Goal: Task Accomplishment & Management: Use online tool/utility

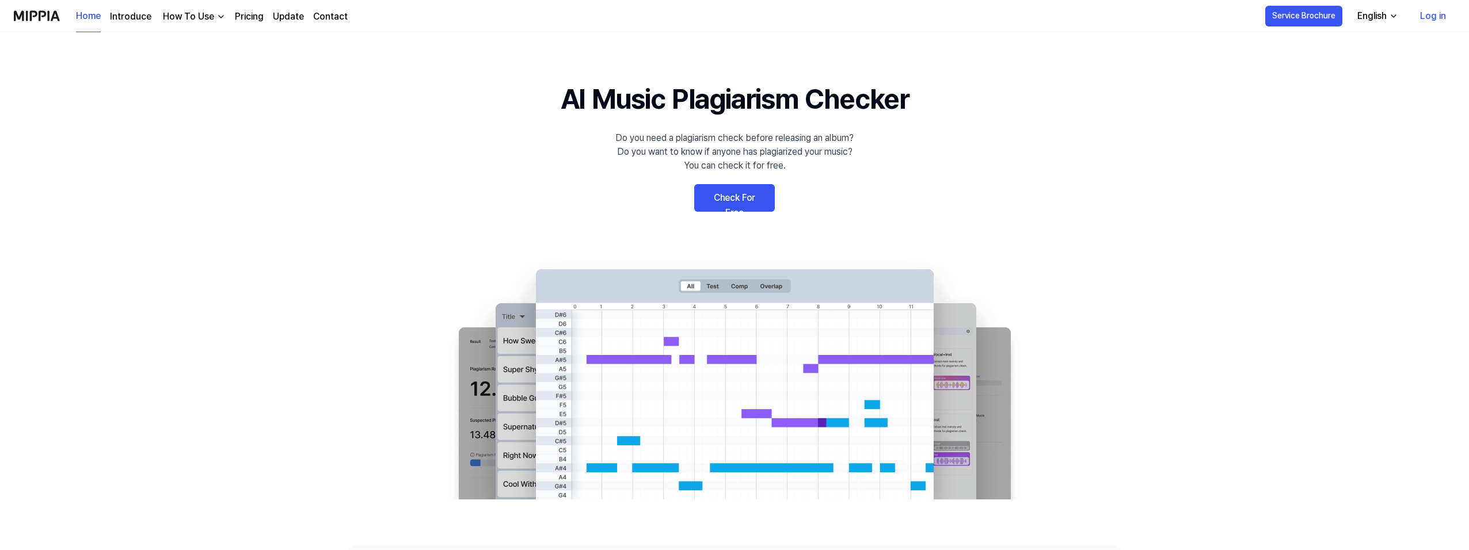
click at [746, 195] on link "Check For Free" at bounding box center [734, 198] width 81 height 28
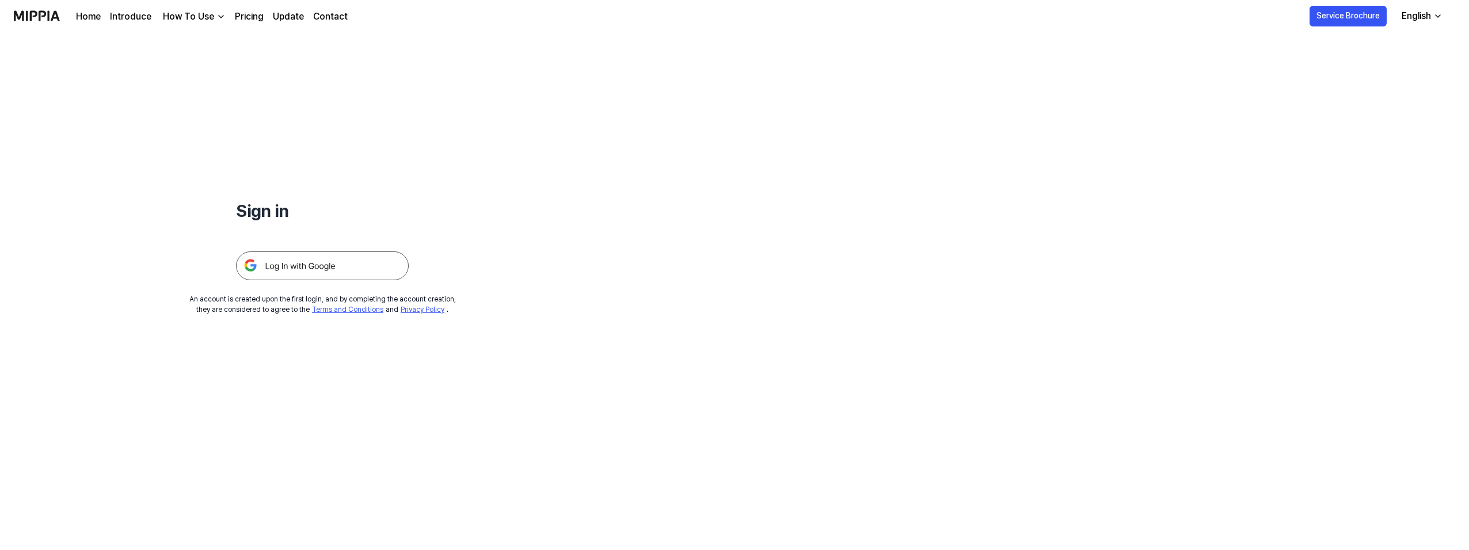
click at [302, 265] on img at bounding box center [322, 265] width 173 height 29
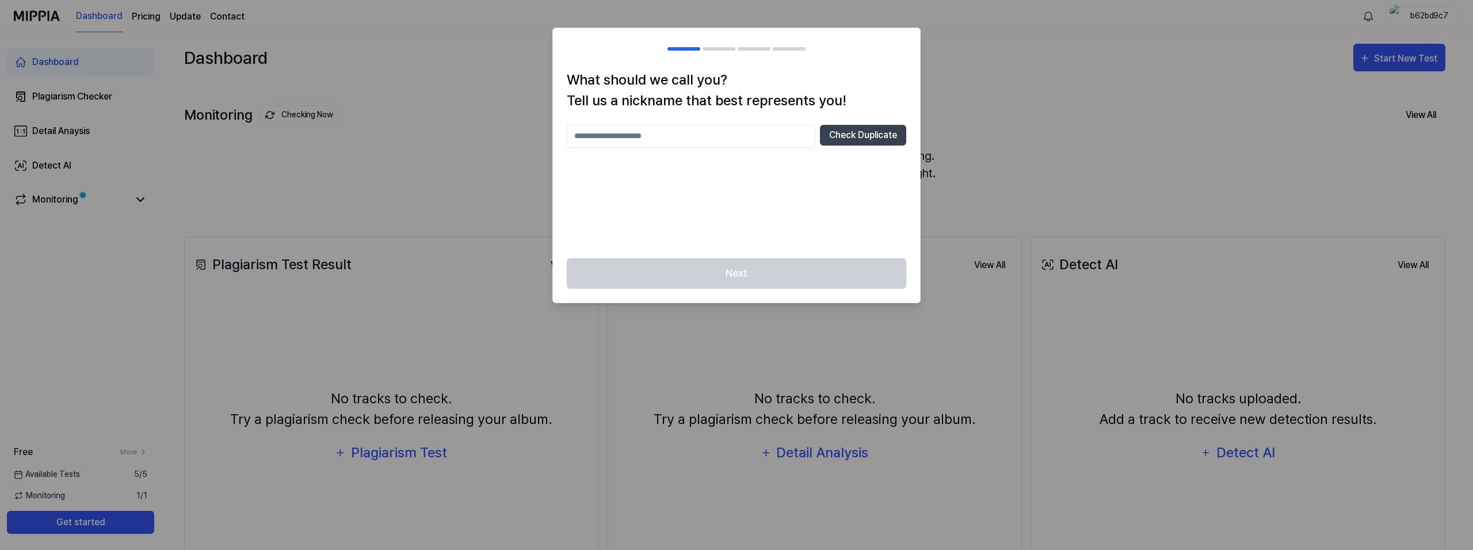
click at [762, 280] on div "Next" at bounding box center [736, 280] width 367 height 44
click at [993, 127] on div at bounding box center [736, 275] width 1473 height 550
click at [726, 51] on h2 at bounding box center [736, 48] width 367 height 41
click at [723, 284] on div "Next" at bounding box center [736, 280] width 367 height 44
click at [379, 195] on div at bounding box center [736, 275] width 1473 height 550
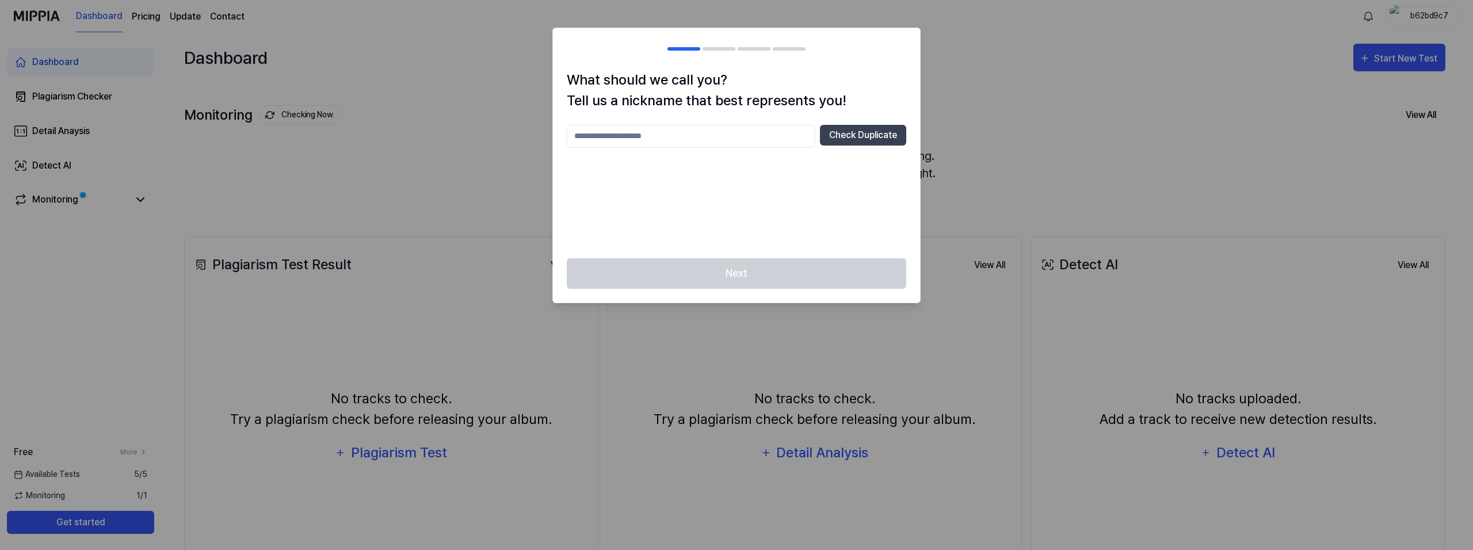
click at [363, 201] on div at bounding box center [736, 275] width 1473 height 550
click at [882, 134] on button "Check Duplicate" at bounding box center [863, 135] width 86 height 21
click at [717, 138] on input "text" at bounding box center [691, 136] width 249 height 23
type input "*"
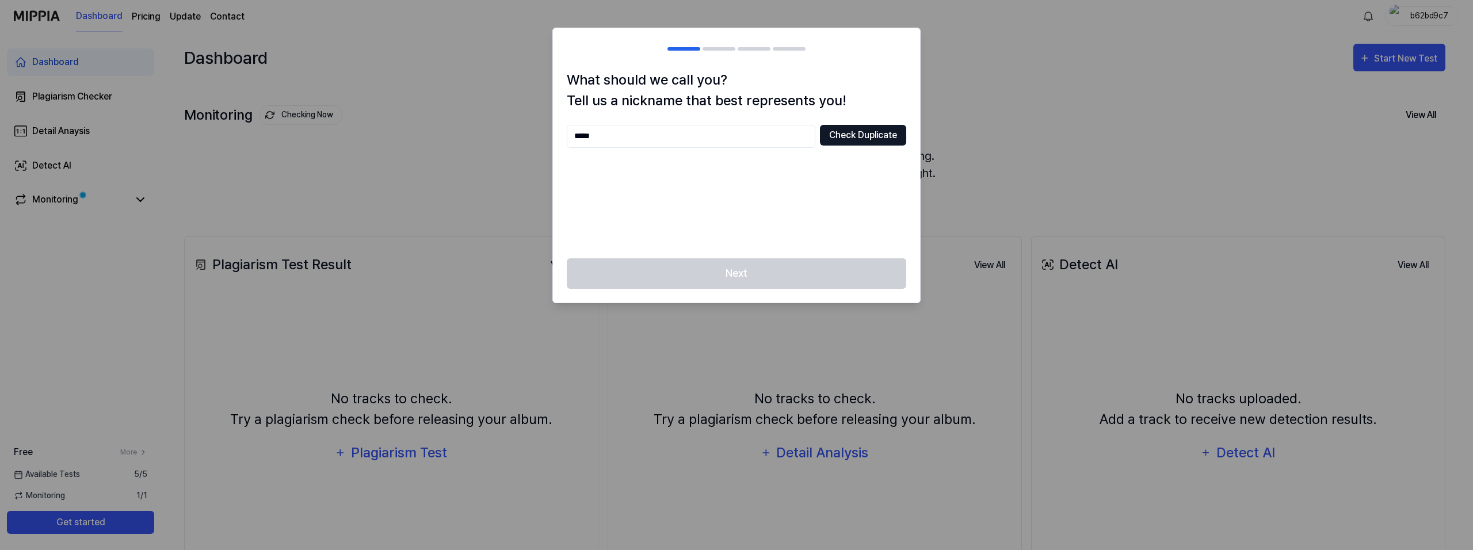
type input "*****"
click at [855, 143] on button "Check Duplicate" at bounding box center [863, 135] width 86 height 21
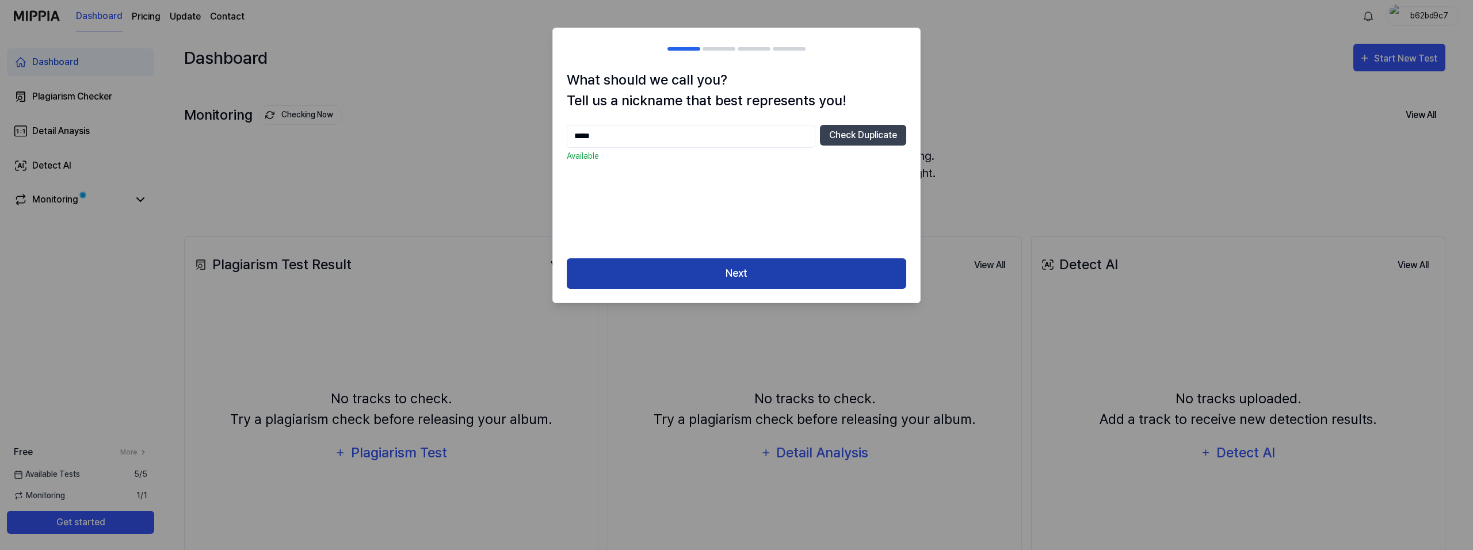
click at [731, 279] on button "Next" at bounding box center [737, 273] width 340 height 30
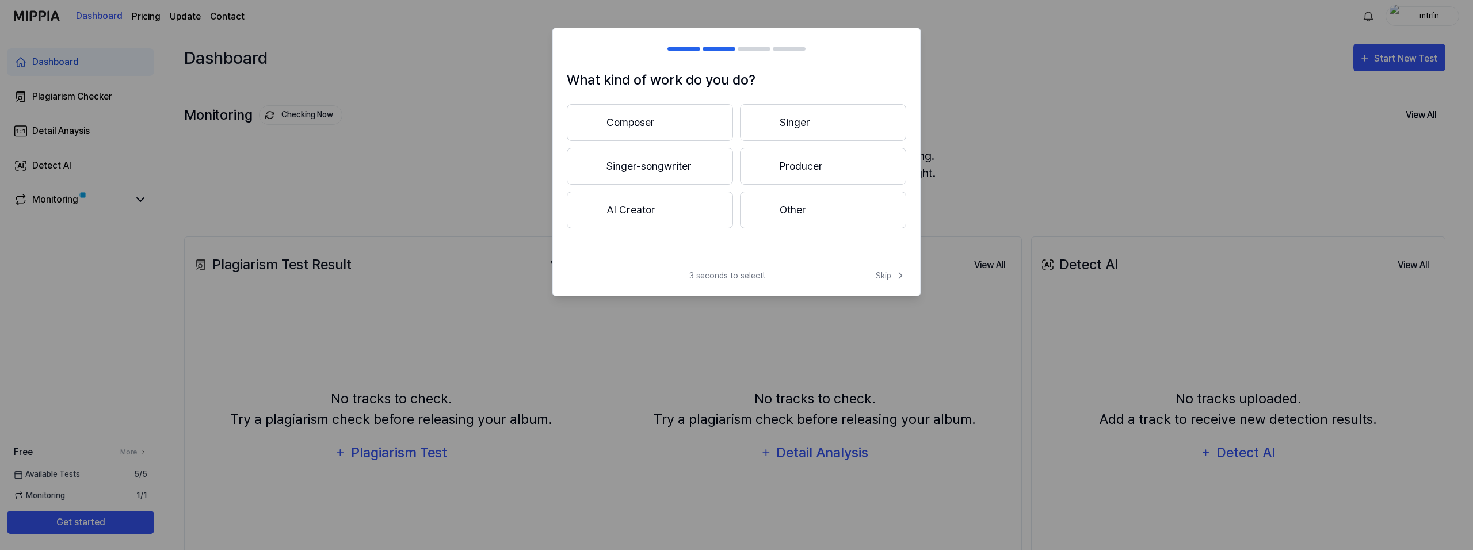
click at [683, 124] on button "Composer" at bounding box center [650, 122] width 166 height 37
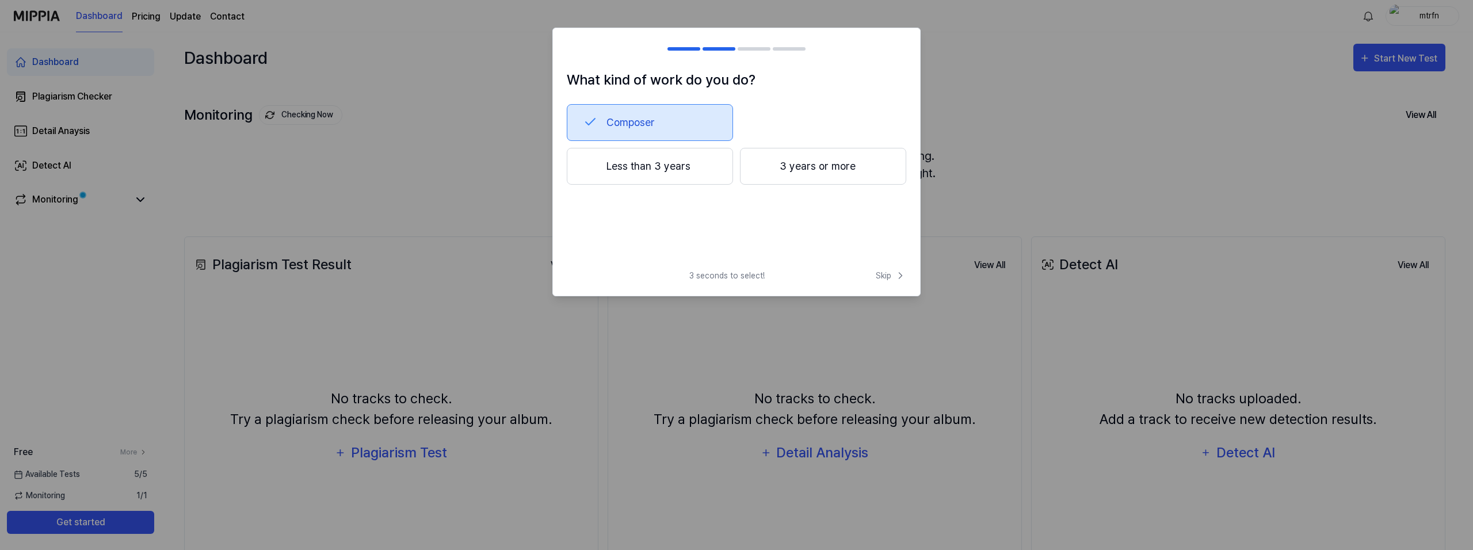
click at [815, 155] on button "3 years or more" at bounding box center [823, 166] width 166 height 37
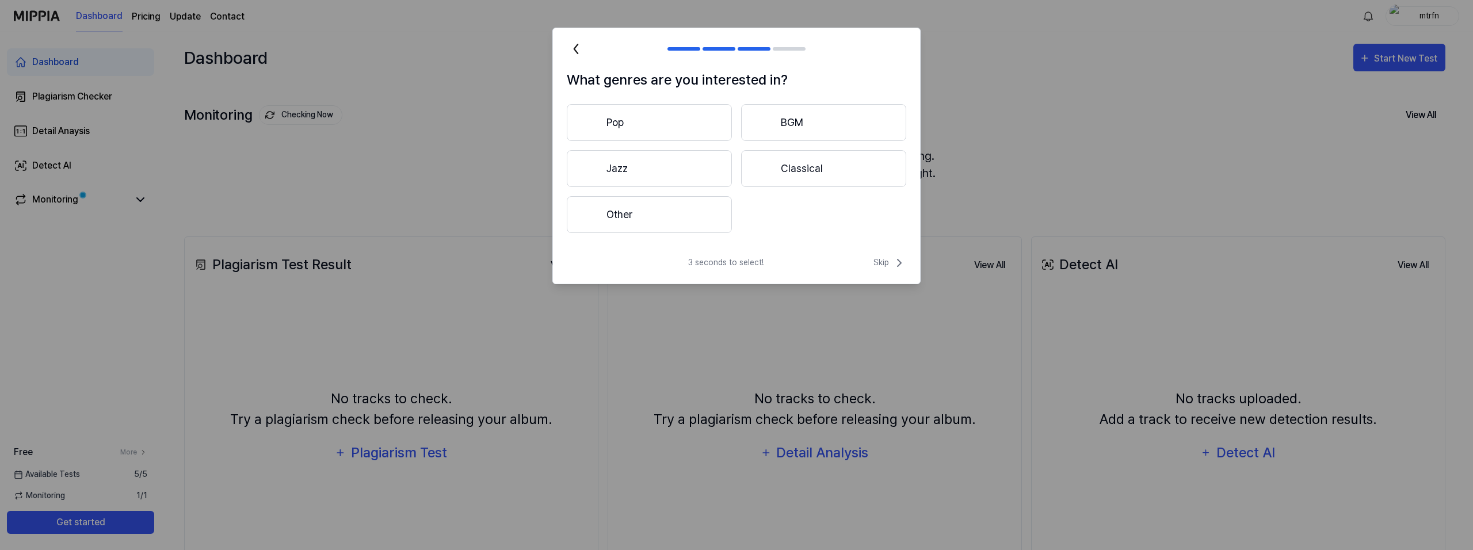
click at [694, 225] on button "Other" at bounding box center [649, 214] width 165 height 37
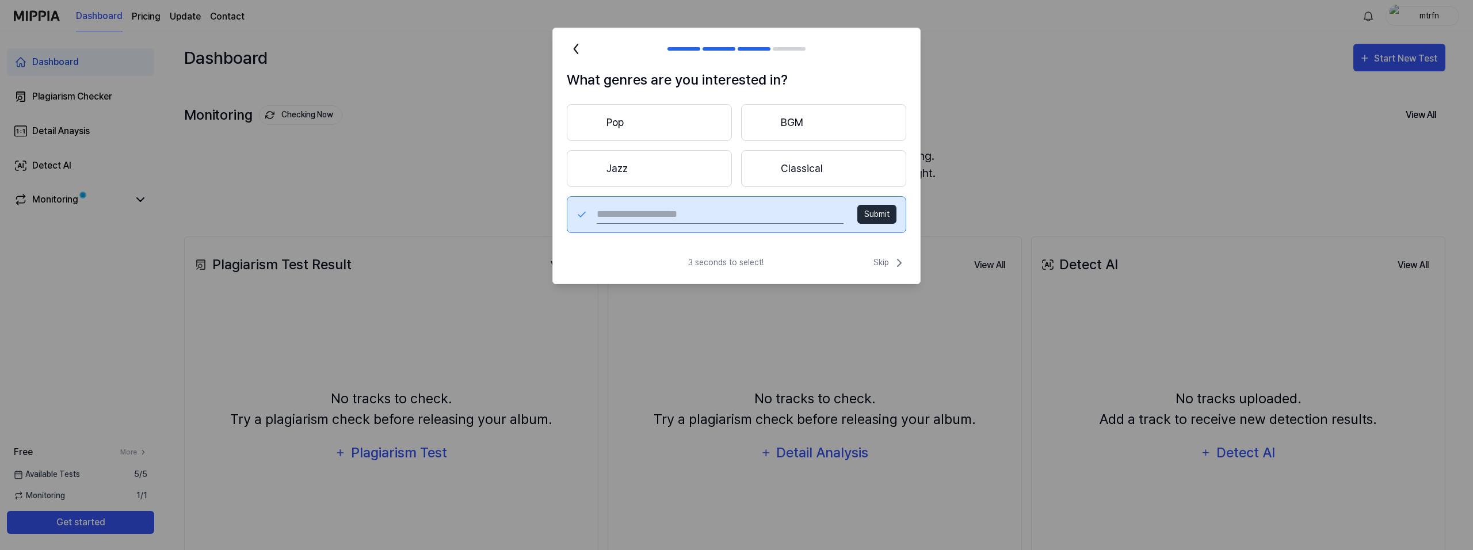
click at [723, 215] on input "text" at bounding box center [720, 214] width 247 height 18
type input "*******"
click at [877, 215] on button "Submit" at bounding box center [876, 214] width 39 height 19
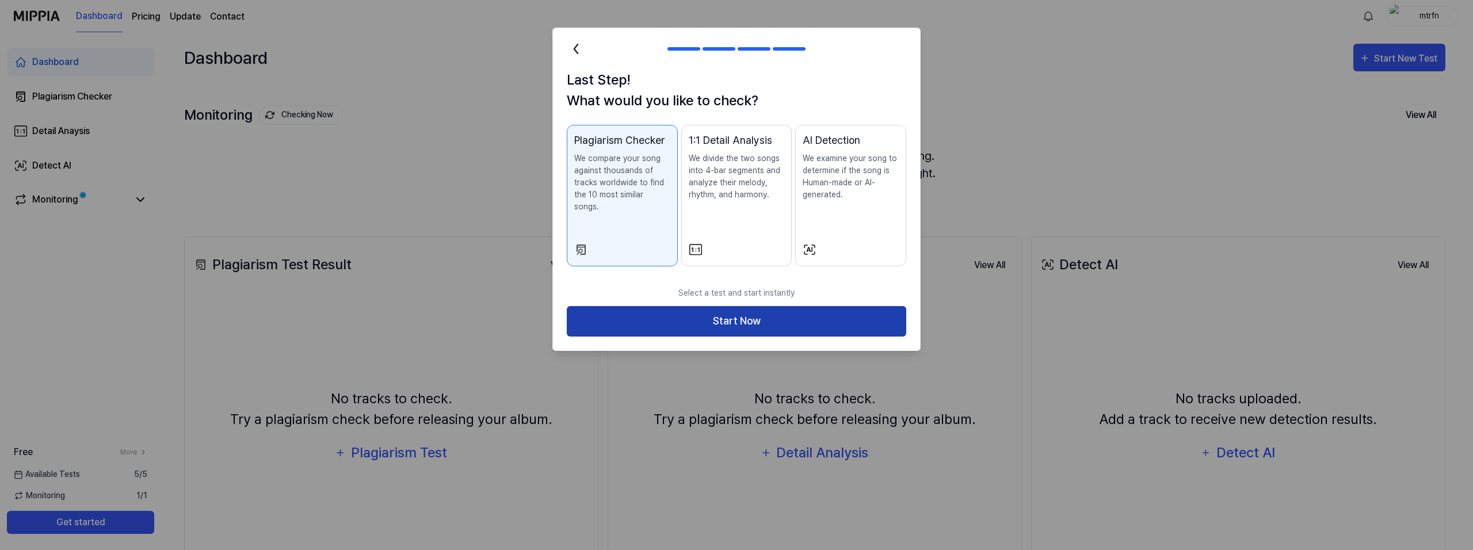
click at [821, 311] on button "Start Now" at bounding box center [737, 321] width 340 height 30
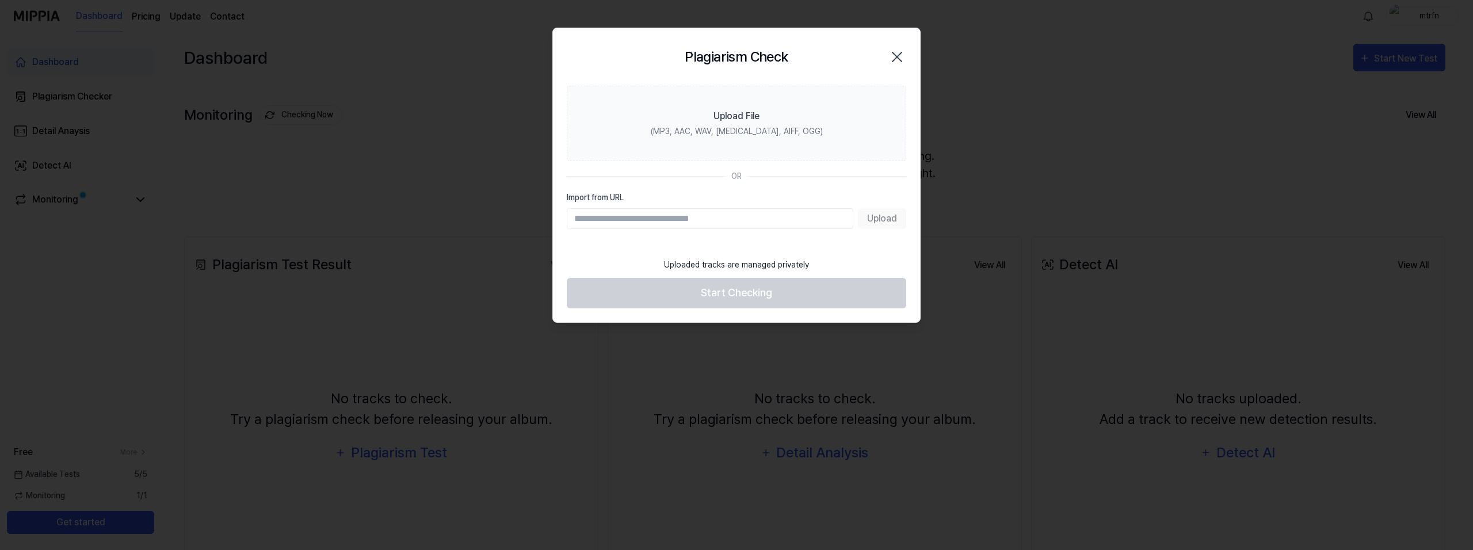
click at [742, 181] on div "OR" at bounding box center [737, 176] width 340 height 12
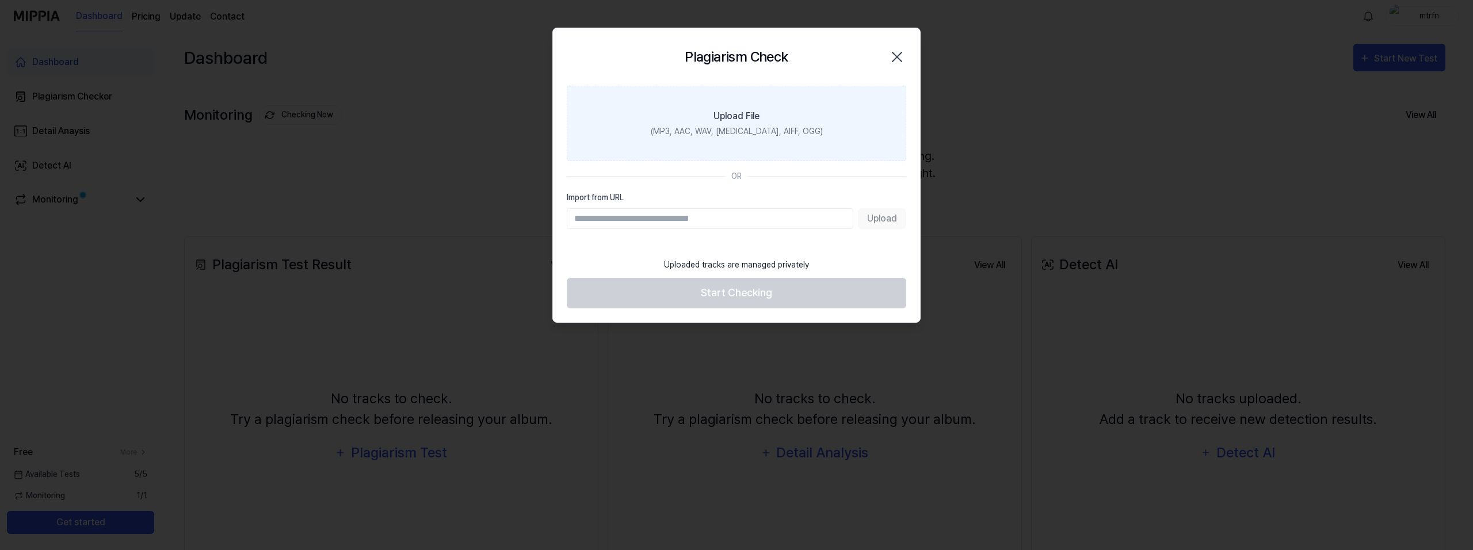
click at [774, 131] on div "(MP3, AAC, WAV, [MEDICAL_DATA], AIFF, OGG)" at bounding box center [737, 131] width 172 height 12
click at [0, 0] on input "Upload File (MP3, AAC, WAV, [MEDICAL_DATA], AIFF, OGG)" at bounding box center [0, 0] width 0 height 0
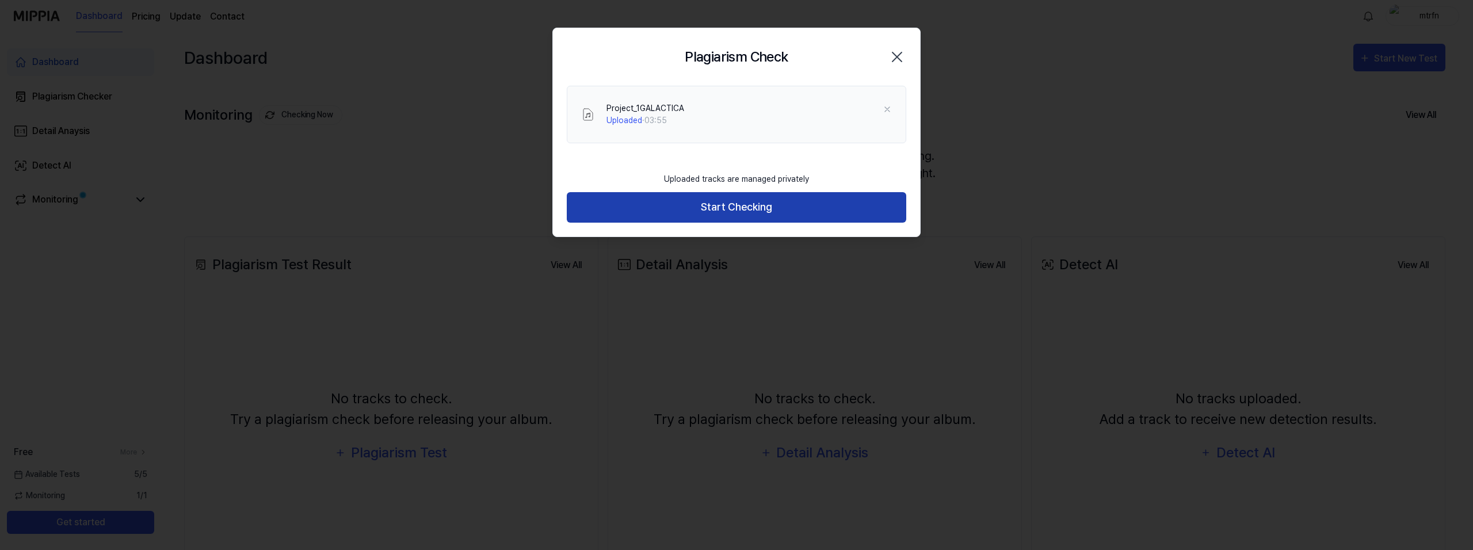
click at [741, 206] on button "Start Checking" at bounding box center [737, 207] width 340 height 30
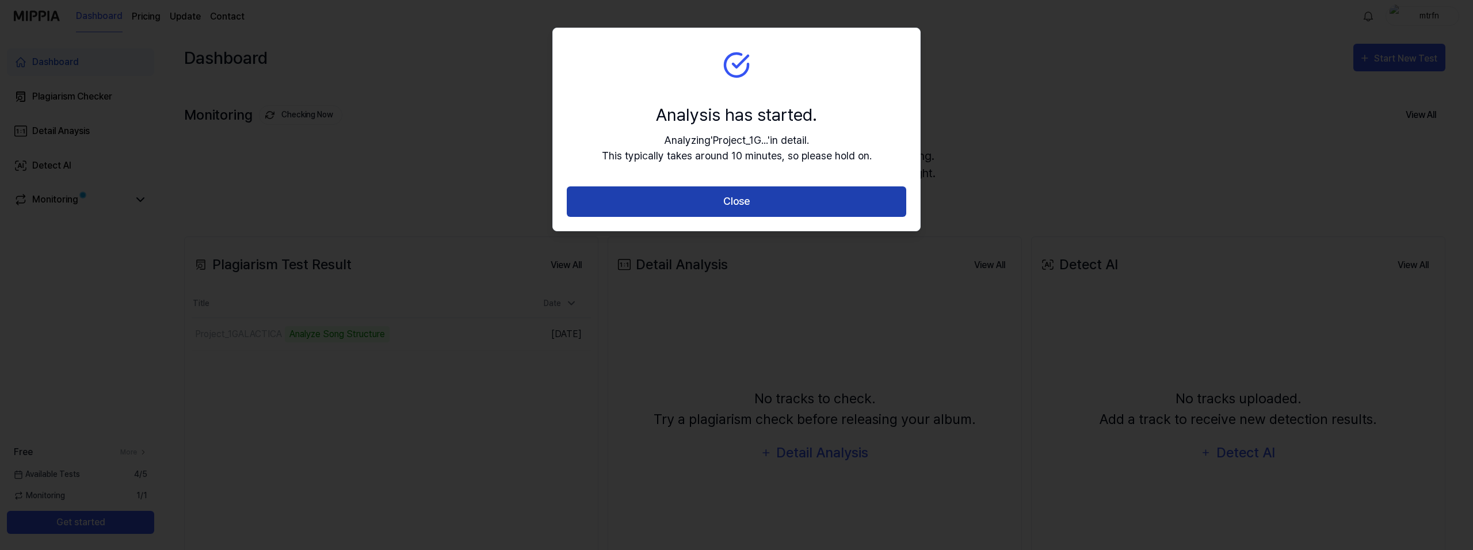
click at [804, 195] on button "Close" at bounding box center [737, 201] width 340 height 30
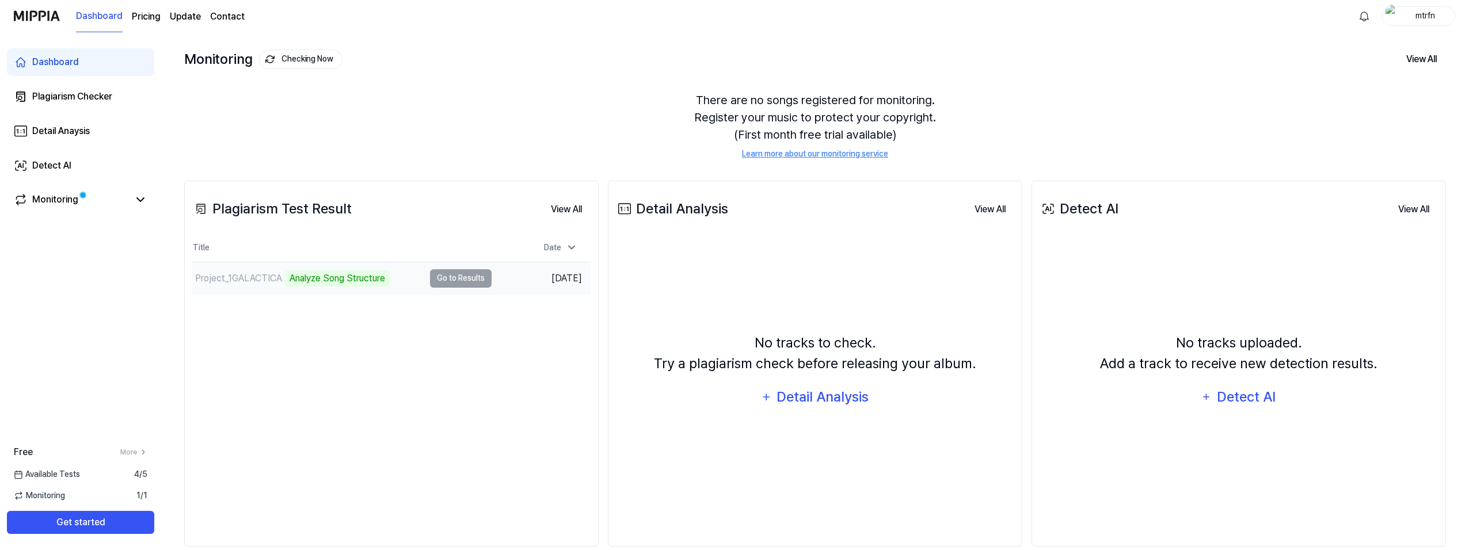
scroll to position [75, 0]
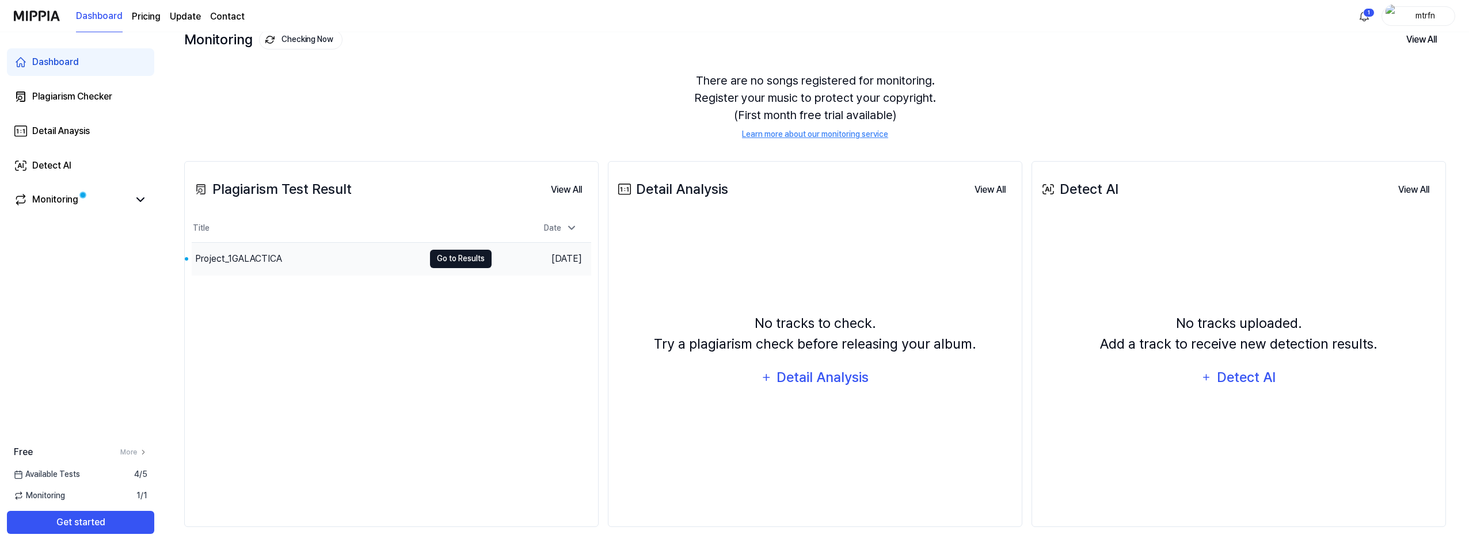
click at [468, 259] on button "Go to Results" at bounding box center [461, 259] width 62 height 18
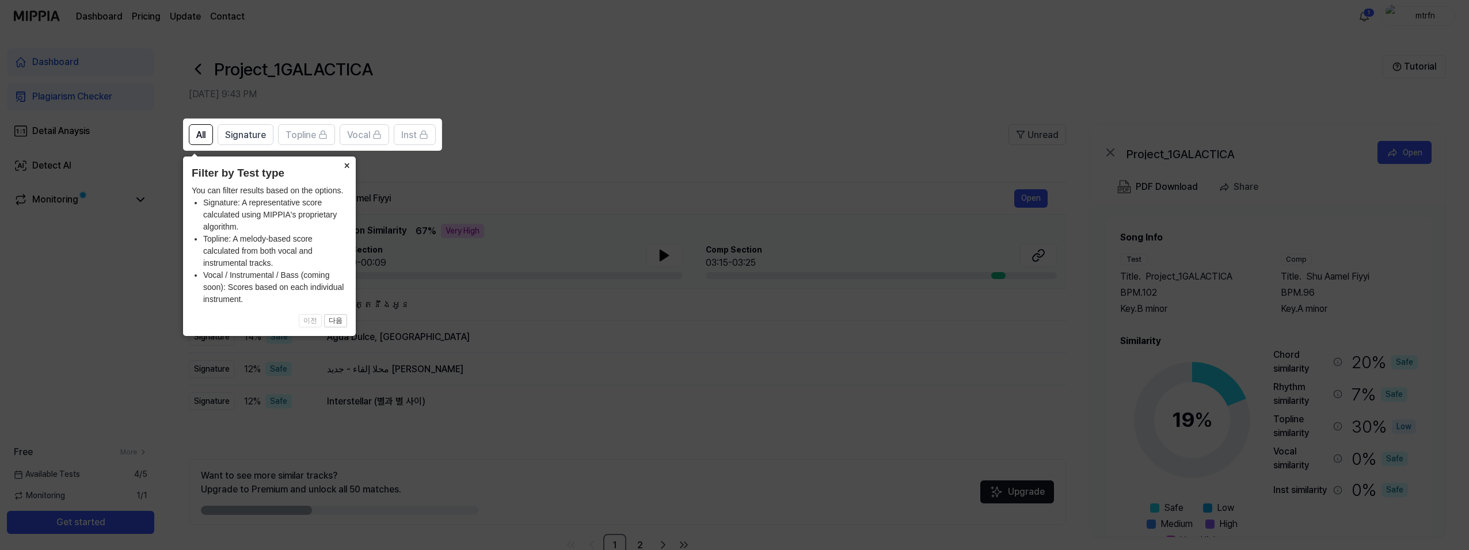
click at [349, 164] on button "×" at bounding box center [346, 165] width 18 height 16
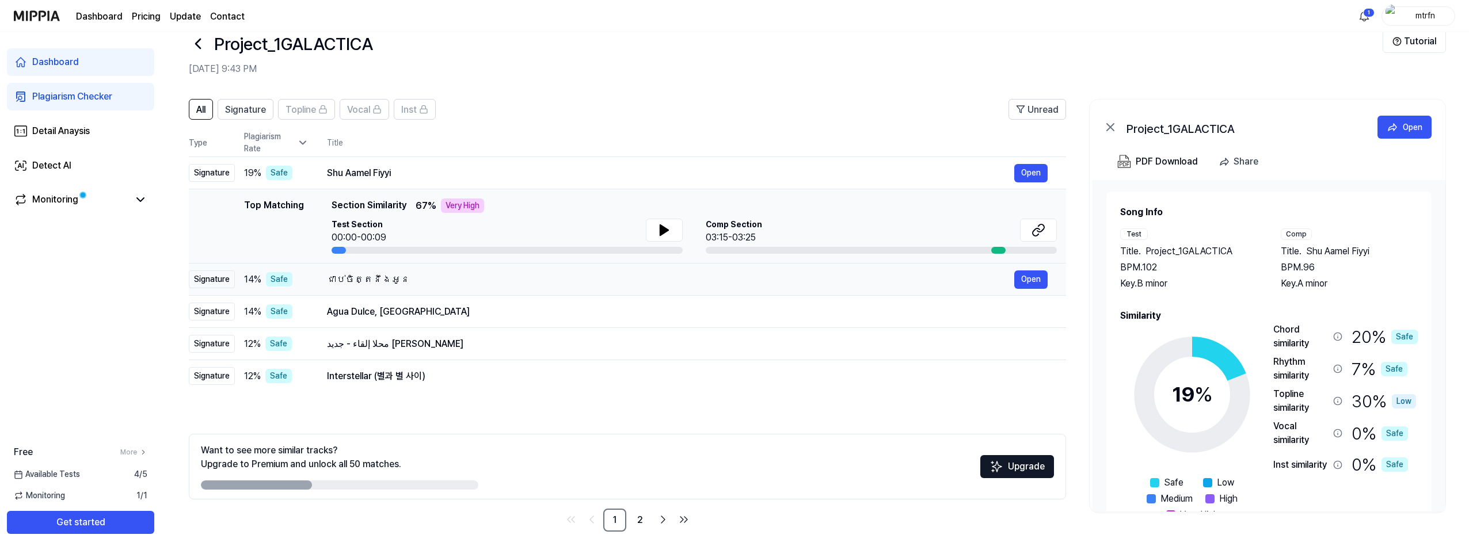
scroll to position [30, 0]
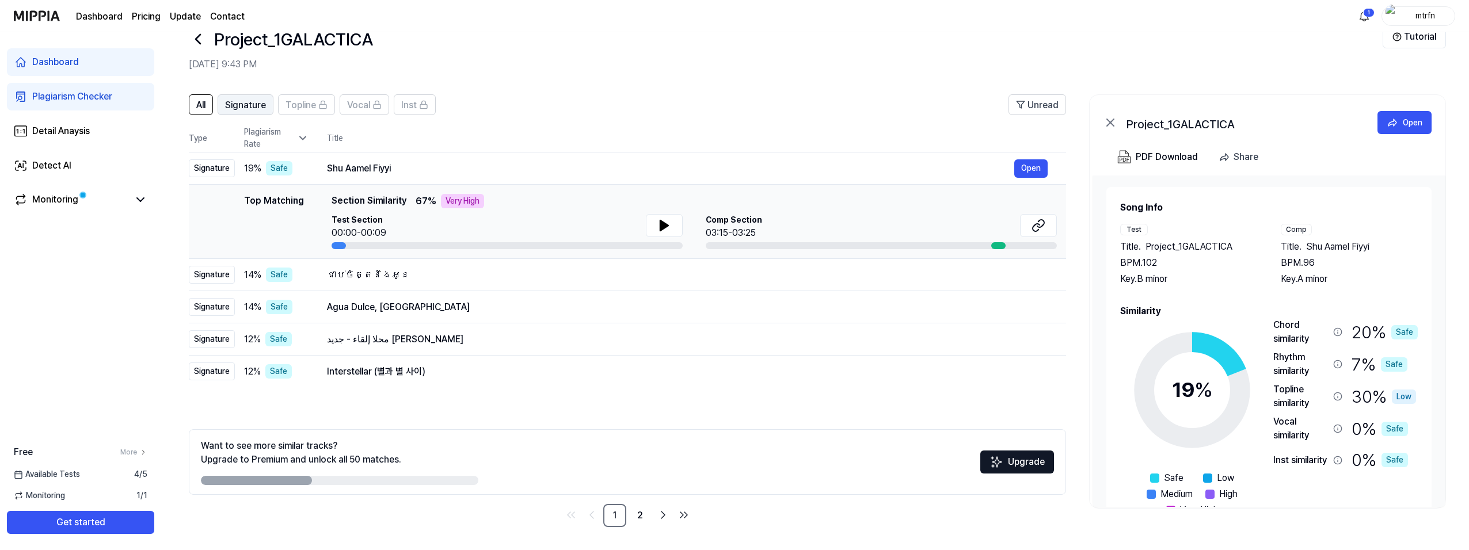
click at [247, 107] on span "Signature" at bounding box center [245, 105] width 41 height 14
click at [301, 140] on icon at bounding box center [303, 138] width 12 height 12
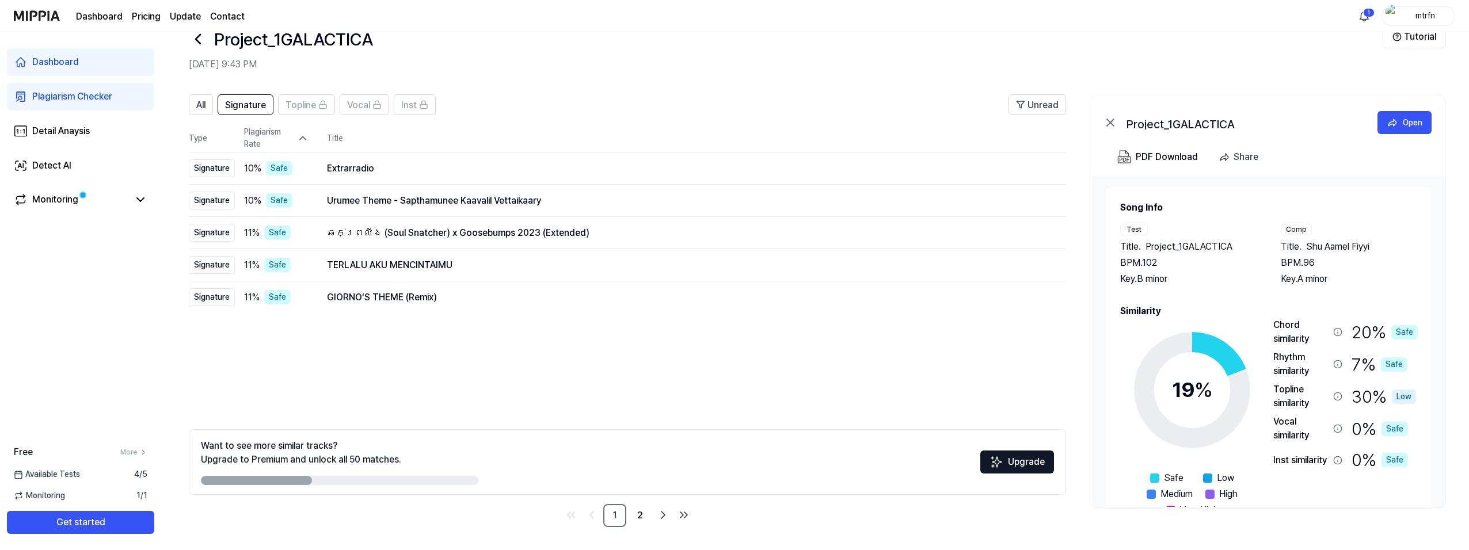
click at [301, 140] on icon at bounding box center [303, 138] width 12 height 12
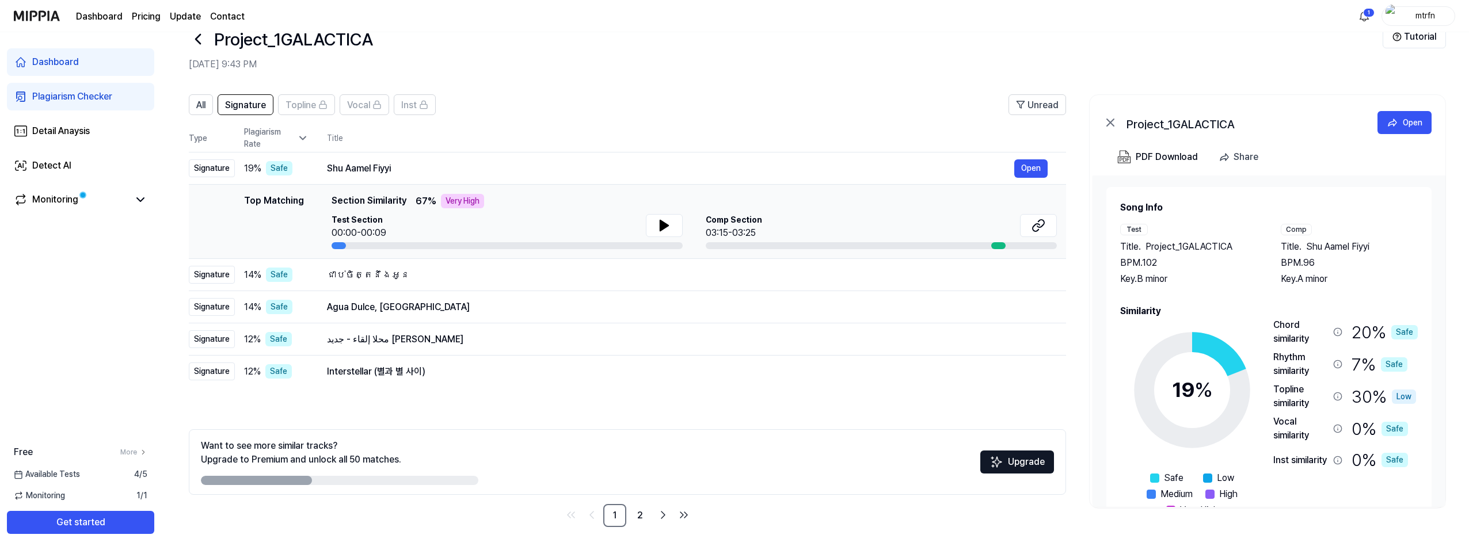
click at [301, 140] on icon at bounding box center [303, 138] width 12 height 12
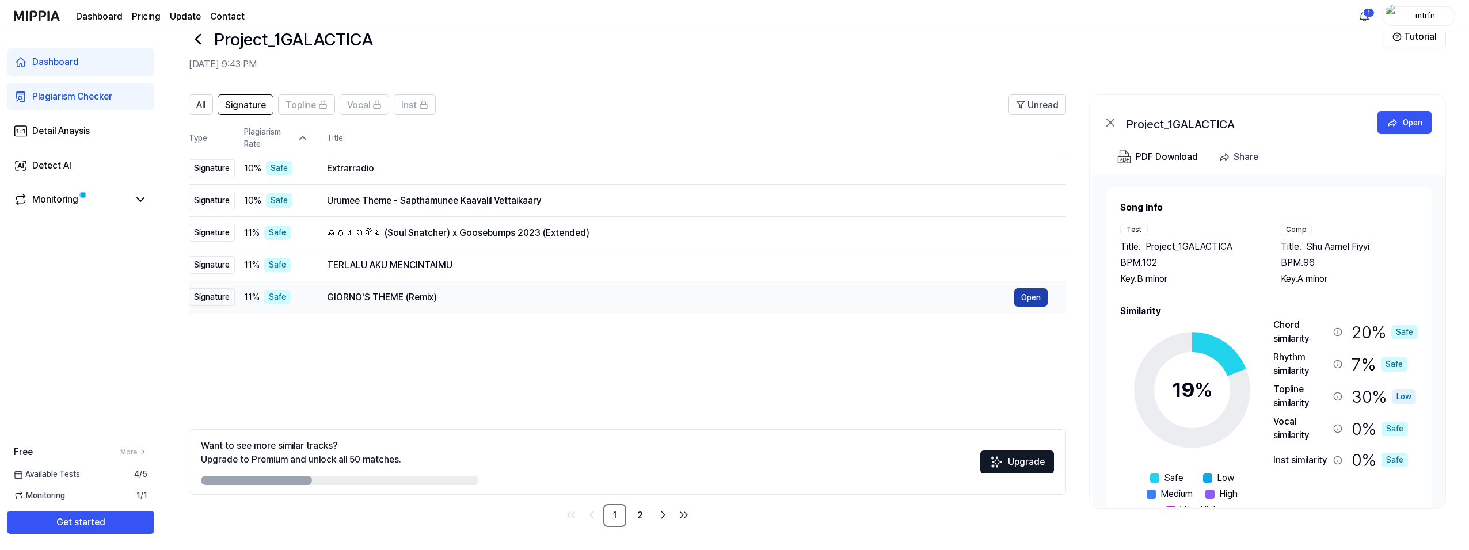
click at [1039, 301] on button "Open" at bounding box center [1030, 297] width 33 height 18
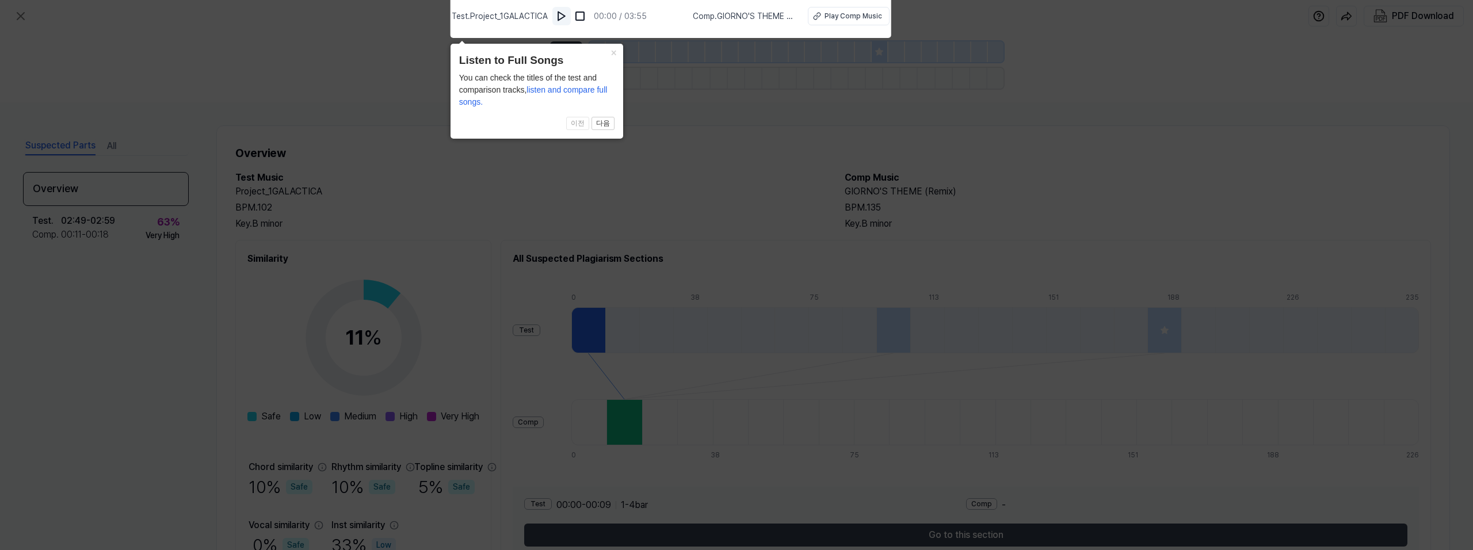
click at [563, 19] on img at bounding box center [562, 16] width 12 height 12
click at [563, 18] on img at bounding box center [562, 16] width 12 height 12
click at [613, 48] on button "×" at bounding box center [614, 52] width 18 height 16
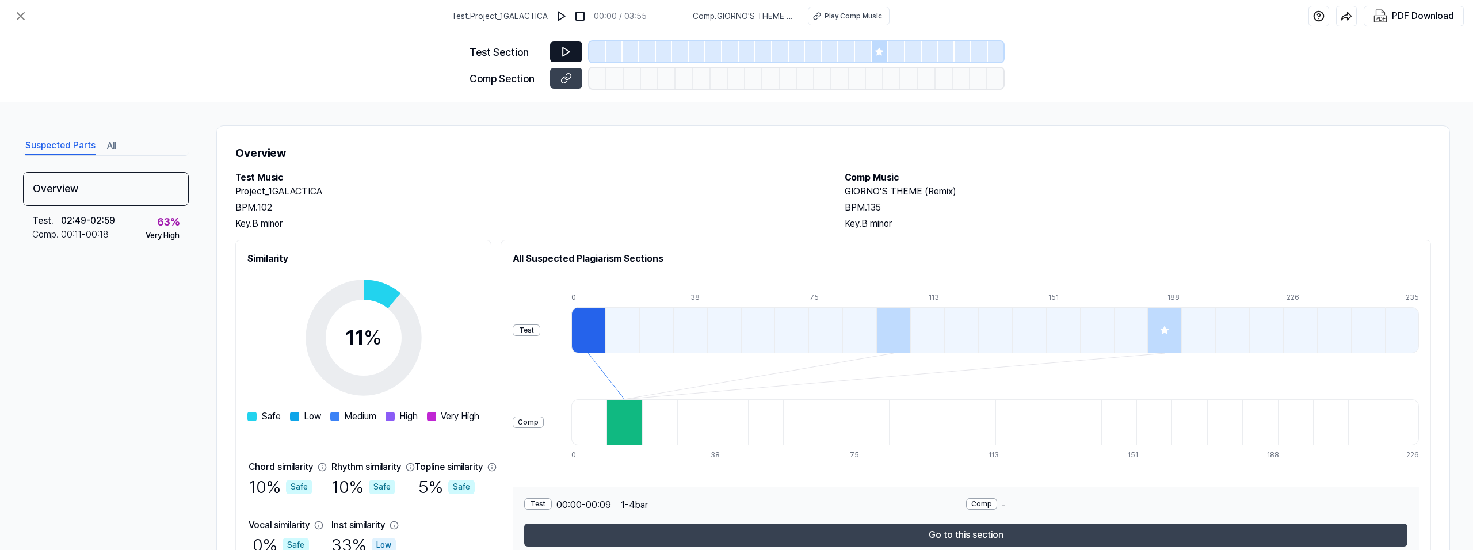
click at [572, 47] on button at bounding box center [566, 51] width 32 height 21
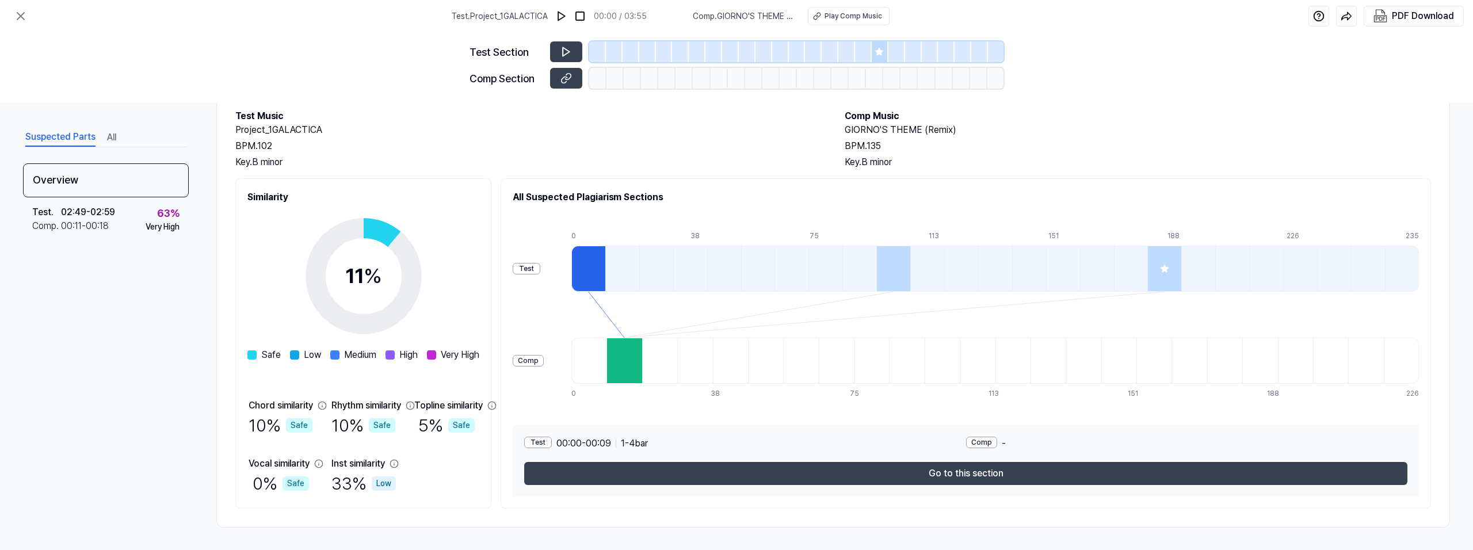
scroll to position [62, 0]
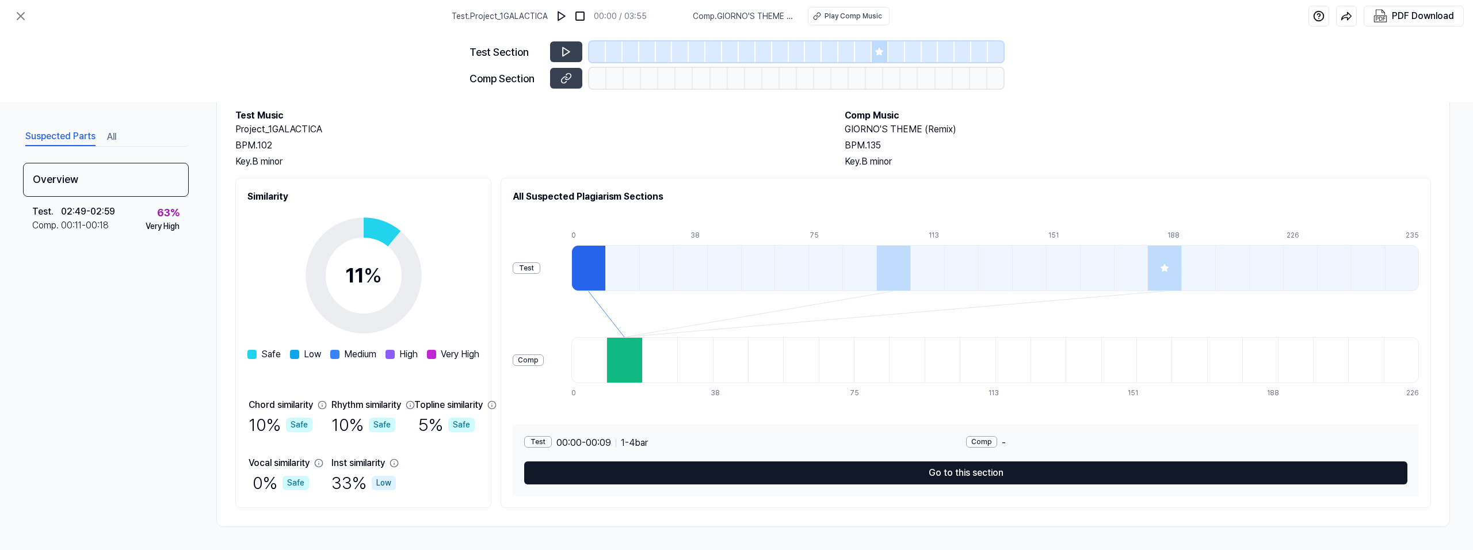
click at [973, 477] on button "Go to this section" at bounding box center [965, 473] width 883 height 23
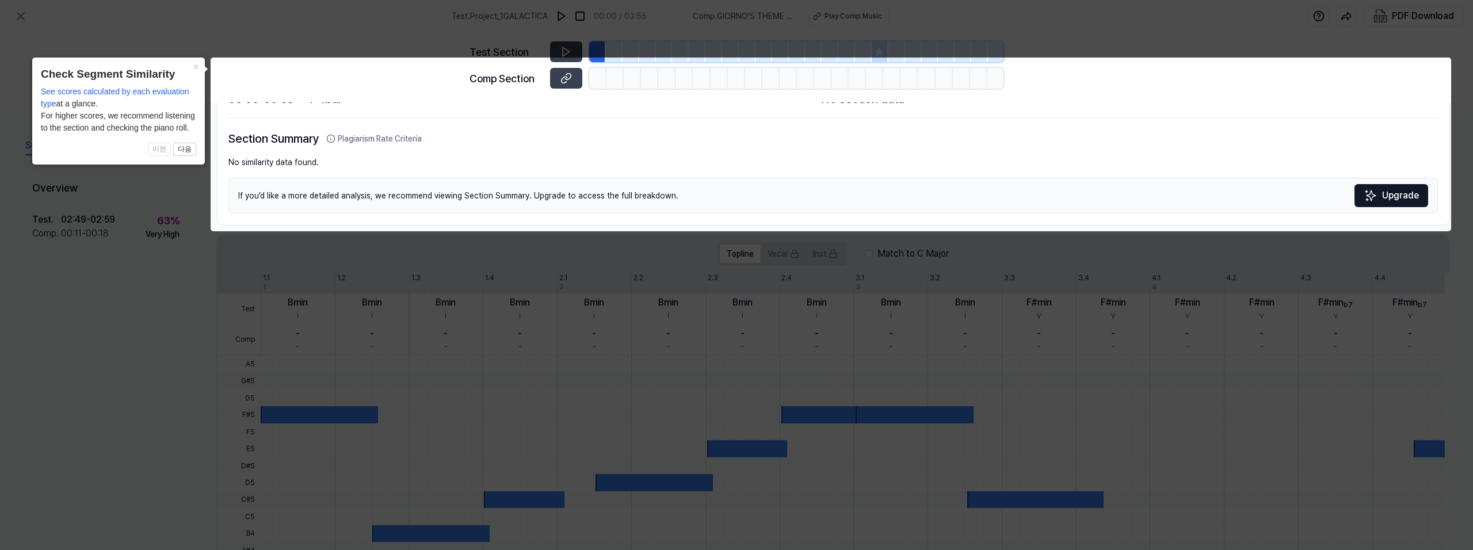
click at [1311, 273] on icon at bounding box center [736, 275] width 1473 height 550
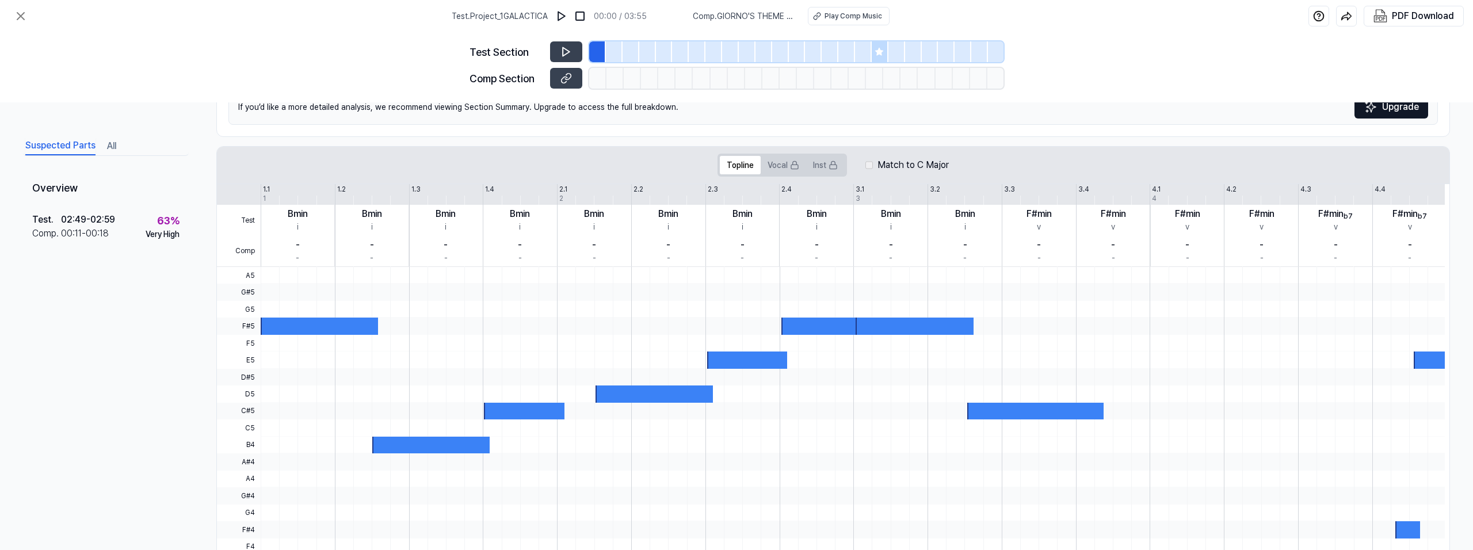
scroll to position [177, 0]
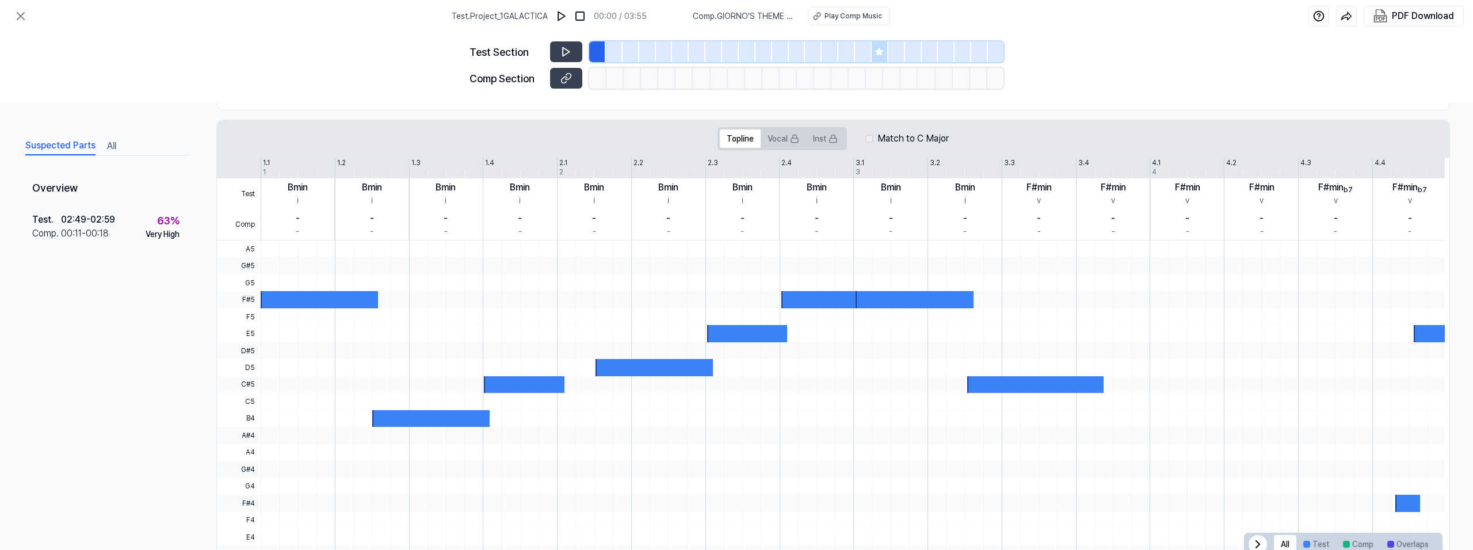
click at [281, 298] on div at bounding box center [319, 299] width 117 height 17
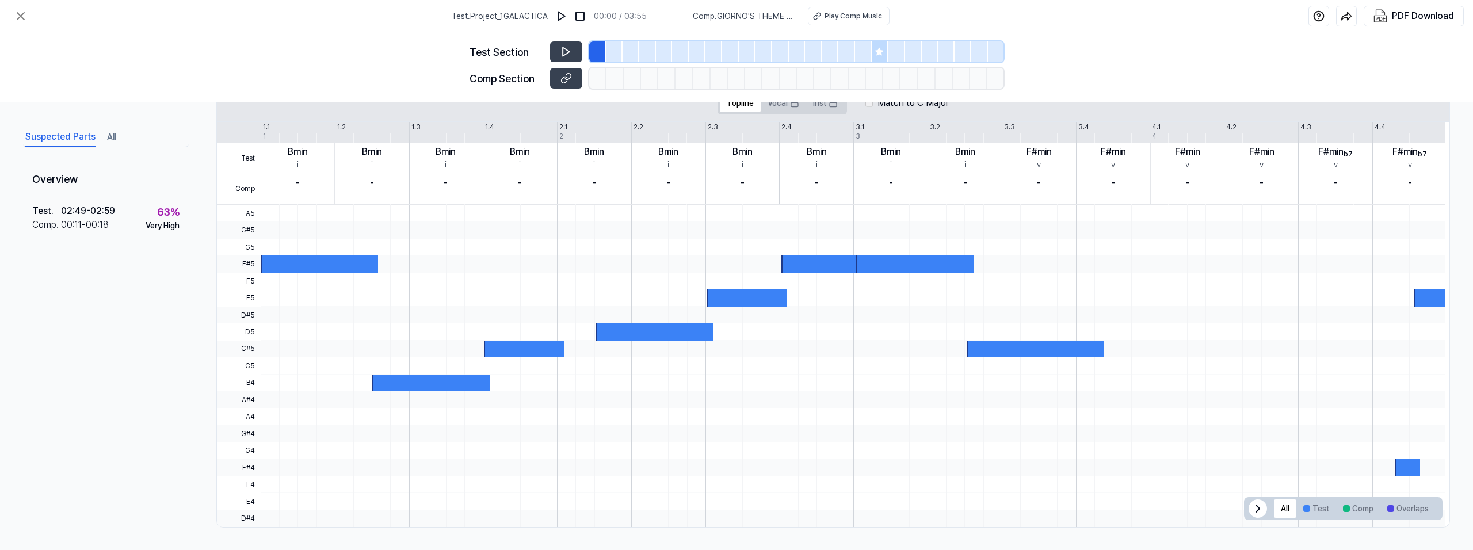
scroll to position [213, 0]
click at [1256, 507] on icon at bounding box center [1257, 508] width 3 height 7
click at [1427, 510] on icon at bounding box center [1429, 508] width 14 height 14
click at [1308, 508] on button "Test" at bounding box center [1317, 508] width 40 height 18
click at [1349, 513] on button "Comp" at bounding box center [1358, 508] width 44 height 18
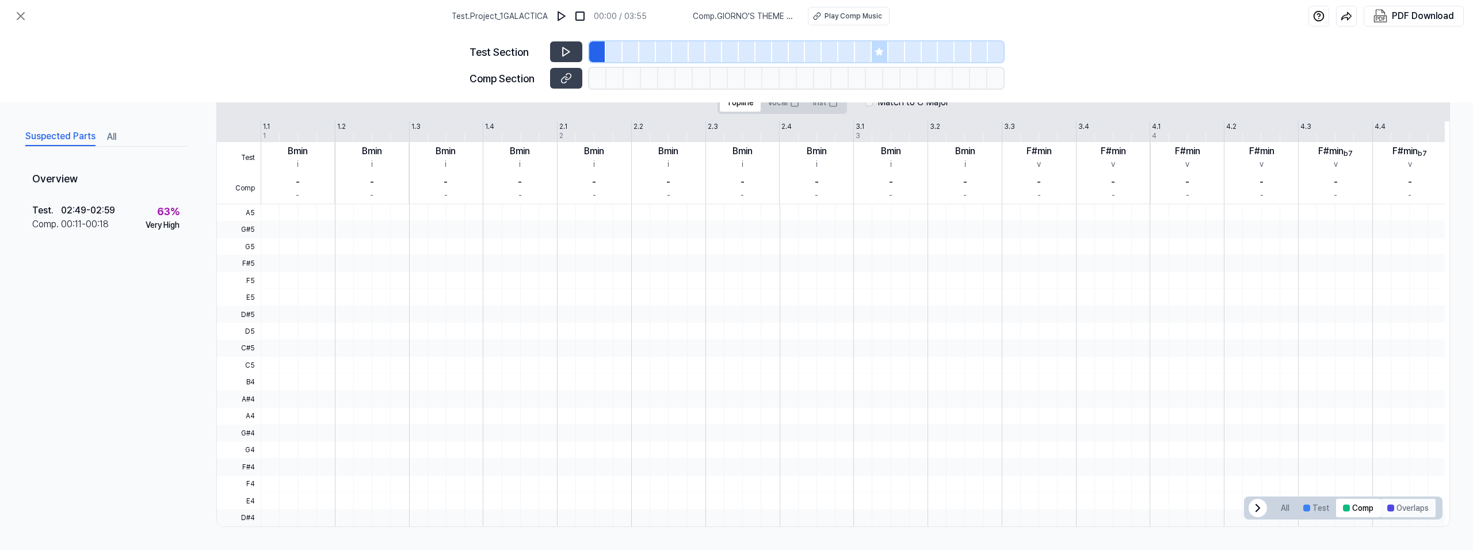
click at [1397, 511] on button "Overlaps" at bounding box center [1408, 508] width 55 height 18
click at [1287, 509] on button "All" at bounding box center [1285, 508] width 22 height 18
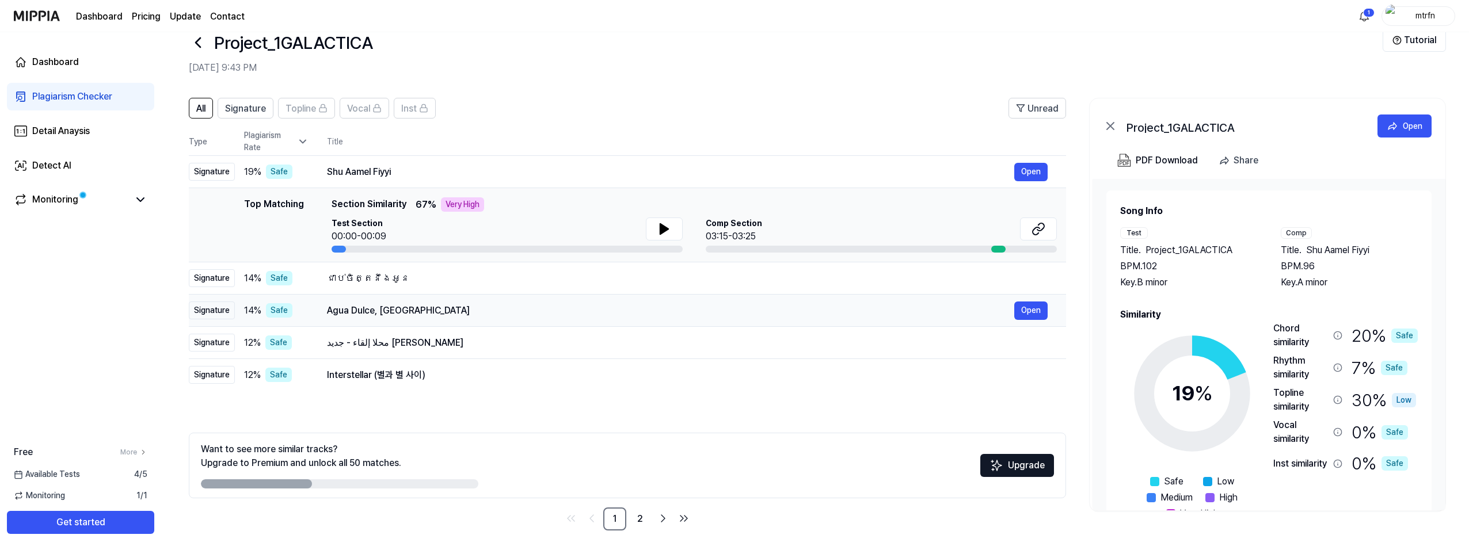
scroll to position [30, 0]
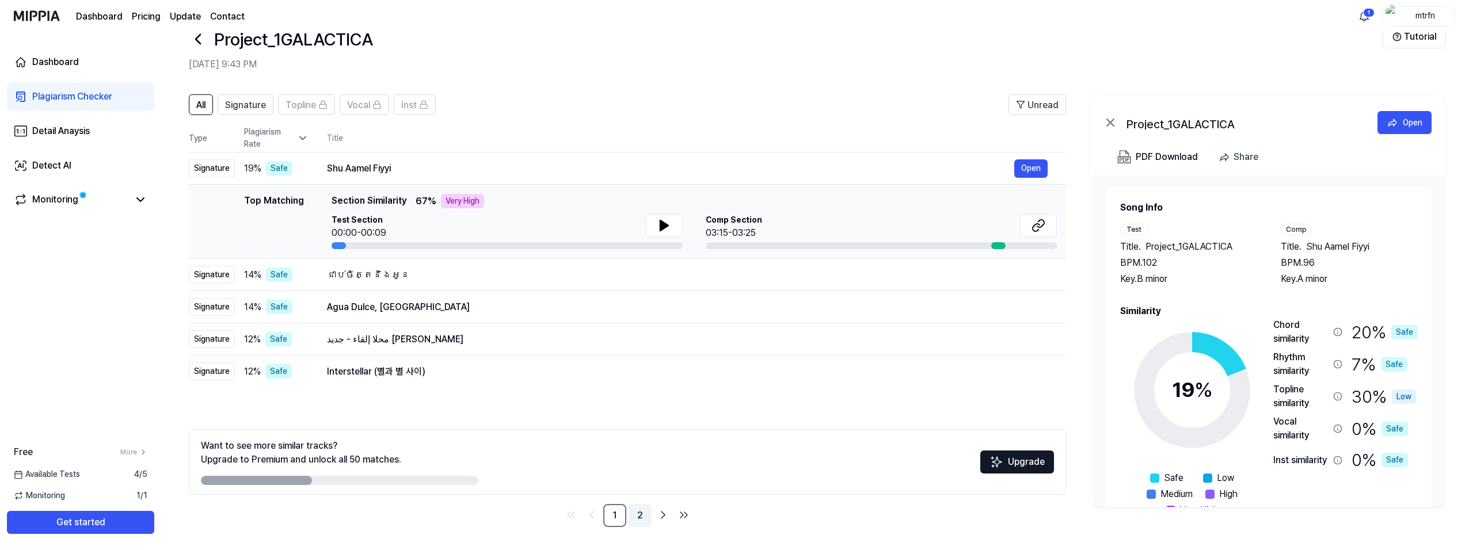
click at [643, 517] on link "2" at bounding box center [639, 515] width 23 height 23
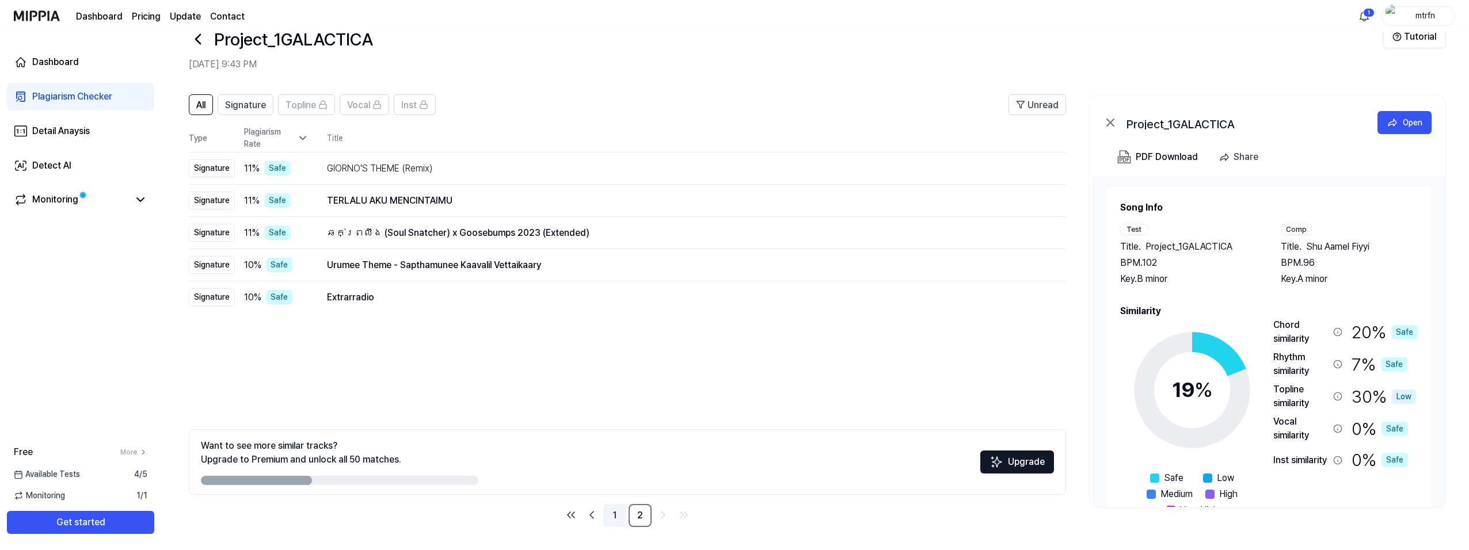
click at [613, 510] on link "1" at bounding box center [614, 515] width 23 height 23
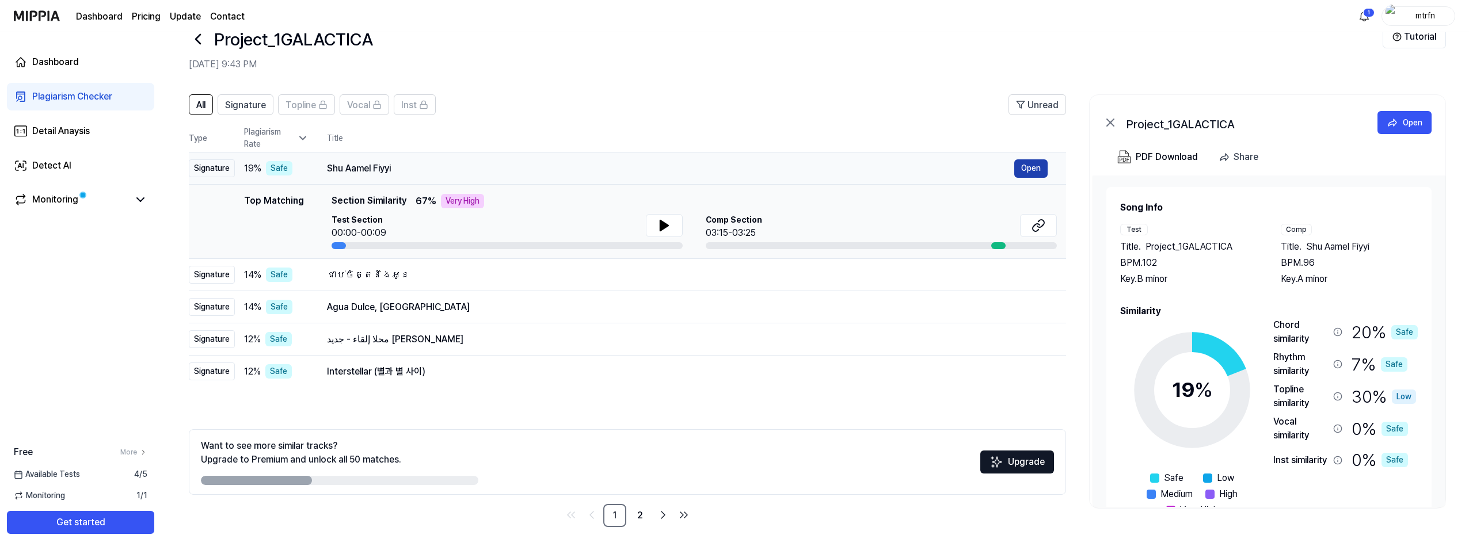
click at [1025, 167] on button "Open" at bounding box center [1030, 168] width 33 height 18
